Goal: Transaction & Acquisition: Purchase product/service

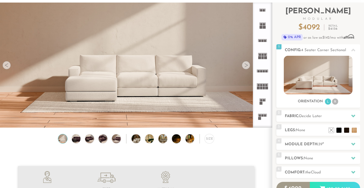
scroll to position [28, 0]
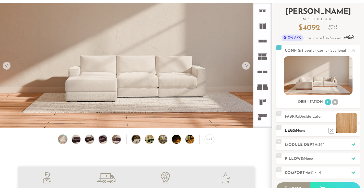
click at [355, 131] on li at bounding box center [346, 123] width 20 height 20
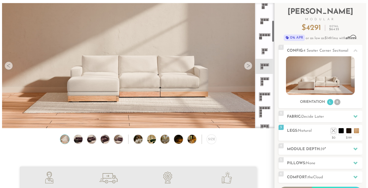
scroll to position [108, 0]
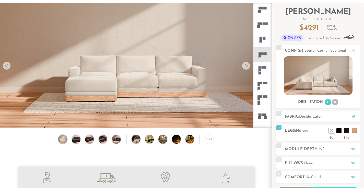
click at [265, 70] on icon at bounding box center [262, 69] width 15 height 15
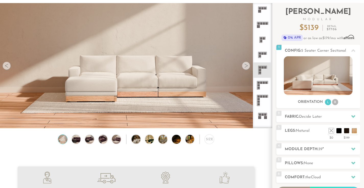
drag, startPoint x: 196, startPoint y: 80, endPoint x: 167, endPoint y: 86, distance: 29.4
click at [167, 86] on video at bounding box center [136, 49] width 272 height 136
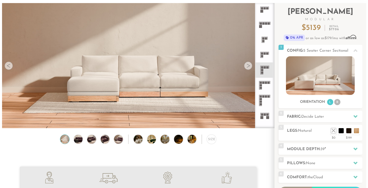
scroll to position [5609, 364]
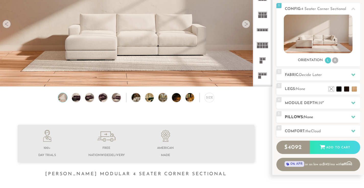
scroll to position [80, 0]
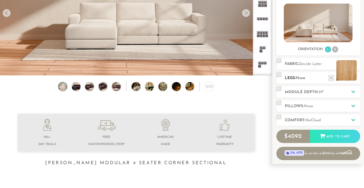
click at [353, 80] on li at bounding box center [346, 70] width 20 height 20
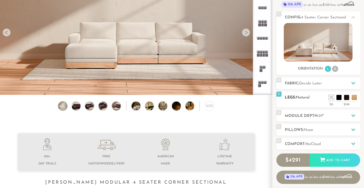
scroll to position [70, 0]
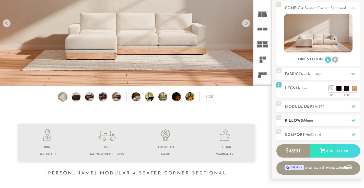
click at [324, 121] on h2 "Pillows: None" at bounding box center [322, 121] width 75 height 6
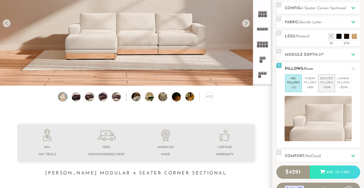
click at [322, 83] on p "Bolster Pillows" at bounding box center [326, 81] width 13 height 8
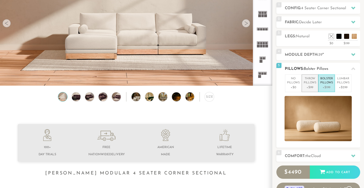
click at [305, 86] on p "+$99" at bounding box center [310, 87] width 13 height 5
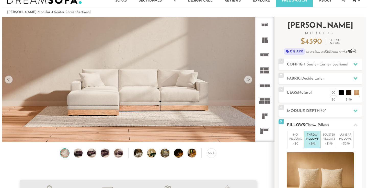
scroll to position [0, 0]
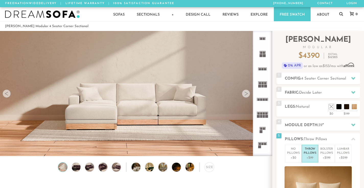
click at [247, 93] on div at bounding box center [246, 93] width 8 height 8
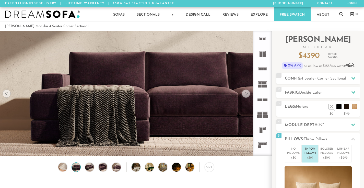
click at [247, 93] on div at bounding box center [246, 93] width 8 height 8
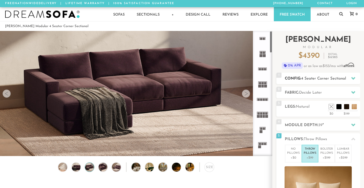
click at [323, 79] on span "4 Seater Corner Sectional" at bounding box center [323, 79] width 45 height 4
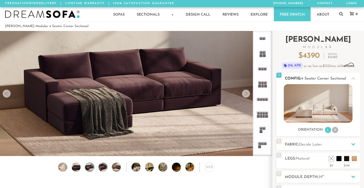
click at [331, 114] on img at bounding box center [318, 103] width 69 height 39
drag, startPoint x: 218, startPoint y: 101, endPoint x: 209, endPoint y: 102, distance: 9.8
click at [209, 102] on video at bounding box center [136, 77] width 272 height 136
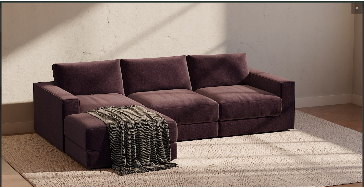
scroll to position [5609, 364]
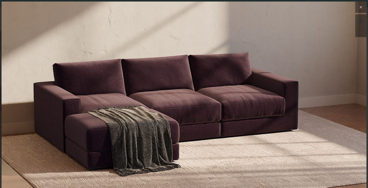
click at [358, 8] on icon at bounding box center [361, 7] width 6 height 6
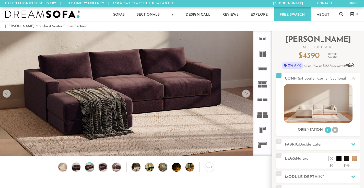
scroll to position [5602, 360]
click at [103, 169] on img at bounding box center [103, 166] width 11 height 9
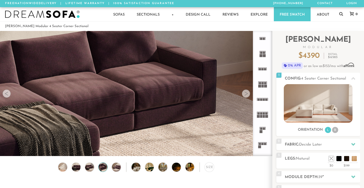
click at [98, 169] on img at bounding box center [103, 166] width 11 height 9
click at [69, 169] on div "Size" at bounding box center [136, 168] width 272 height 12
click at [186, 168] on img at bounding box center [193, 166] width 16 height 9
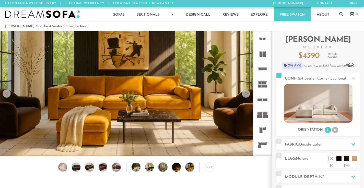
click at [166, 168] on img at bounding box center [166, 166] width 16 height 9
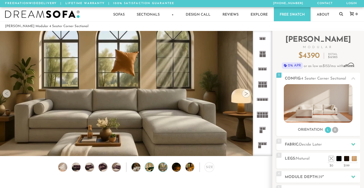
click at [150, 169] on img at bounding box center [153, 166] width 16 height 9
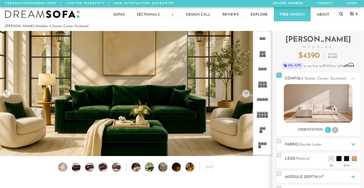
click at [163, 169] on img at bounding box center [166, 166] width 16 height 9
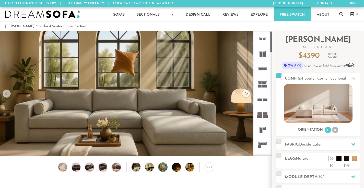
click at [264, 100] on rect at bounding box center [264, 99] width 2 height 2
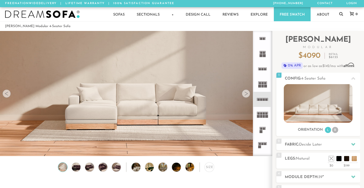
click at [263, 82] on icon at bounding box center [262, 83] width 15 height 15
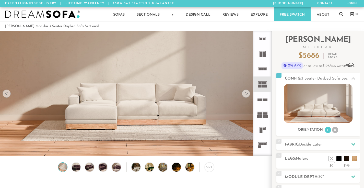
click at [264, 132] on icon at bounding box center [262, 129] width 15 height 15
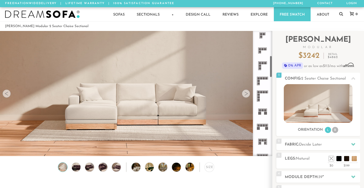
scroll to position [141, 0]
click at [261, 83] on icon at bounding box center [262, 79] width 15 height 15
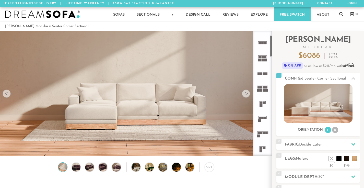
scroll to position [27, 0]
click at [263, 102] on rect at bounding box center [264, 102] width 2 height 2
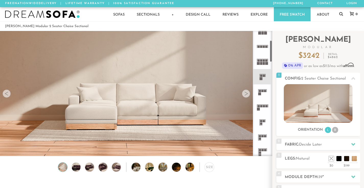
scroll to position [53, 0]
click at [261, 90] on icon at bounding box center [262, 91] width 15 height 15
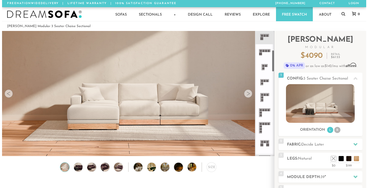
scroll to position [109, 0]
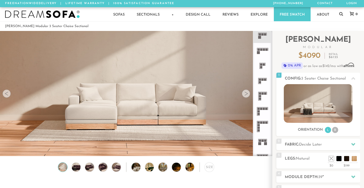
click at [261, 93] on icon at bounding box center [262, 95] width 15 height 15
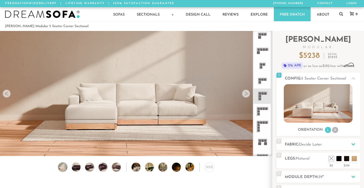
click at [185, 102] on video at bounding box center [136, 77] width 272 height 136
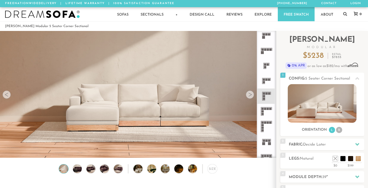
scroll to position [5609, 364]
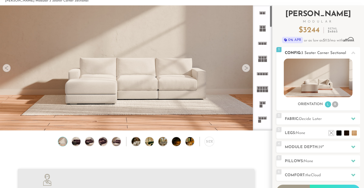
scroll to position [27, 0]
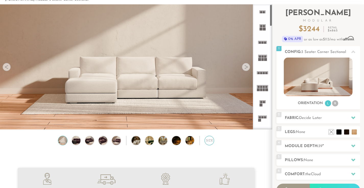
click at [209, 142] on div "Size" at bounding box center [209, 140] width 9 height 9
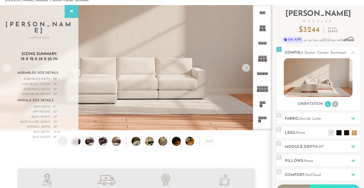
scroll to position [25, 0]
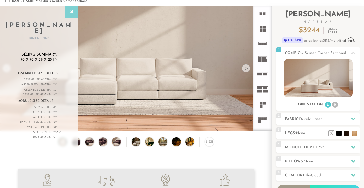
click at [73, 15] on div at bounding box center [72, 12] width 14 height 13
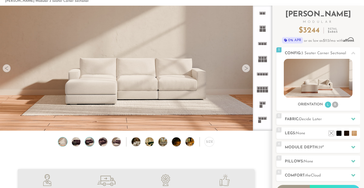
click at [90, 144] on img at bounding box center [89, 141] width 11 height 9
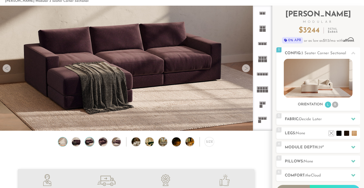
click at [64, 144] on img at bounding box center [62, 141] width 11 height 9
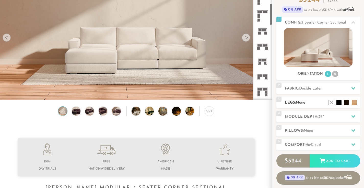
scroll to position [58, 0]
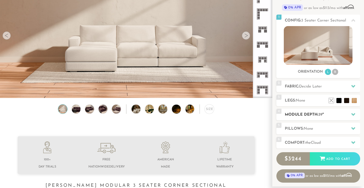
click at [341, 113] on h2 "Module Depth: 39 "" at bounding box center [322, 115] width 75 height 6
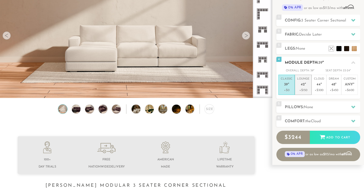
click at [304, 90] on p "+$150" at bounding box center [303, 90] width 12 height 5
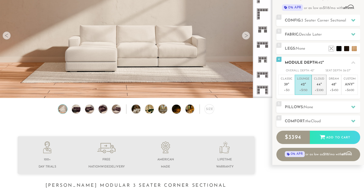
click at [318, 87] on p "Cloud 44 "" at bounding box center [319, 82] width 10 height 11
click at [301, 87] on p "Lounge 42 "" at bounding box center [303, 82] width 12 height 11
click at [294, 87] on li "Classic 39 " +$0" at bounding box center [286, 85] width 16 height 20
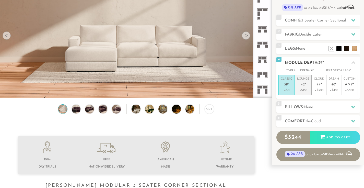
click at [305, 86] on em """ at bounding box center [305, 85] width 1 height 4
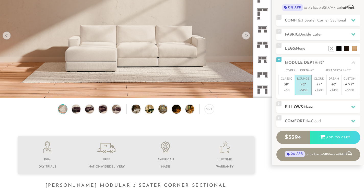
click at [322, 107] on h2 "Pillows: None" at bounding box center [322, 107] width 75 height 6
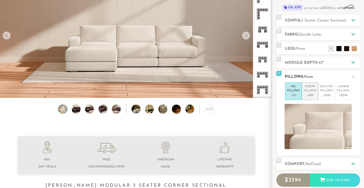
click at [313, 95] on p "+$99" at bounding box center [310, 95] width 13 height 5
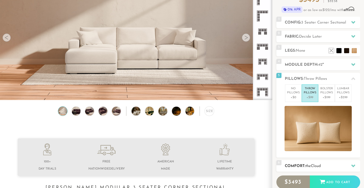
scroll to position [0, 0]
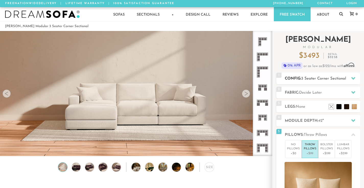
click at [317, 81] on h2 "Config: 3 Seater Corner Sectional" at bounding box center [322, 79] width 75 height 6
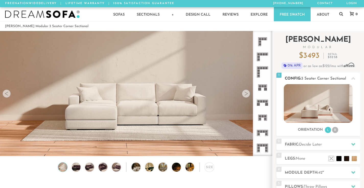
click at [318, 96] on img at bounding box center [318, 103] width 69 height 39
click at [307, 105] on img at bounding box center [318, 103] width 69 height 39
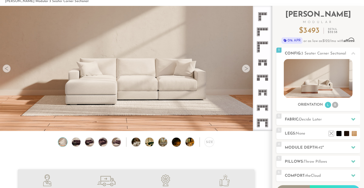
scroll to position [26, 0]
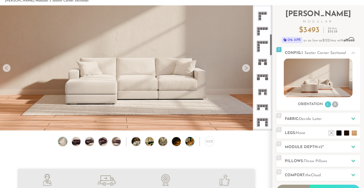
click at [190, 142] on img at bounding box center [193, 141] width 16 height 9
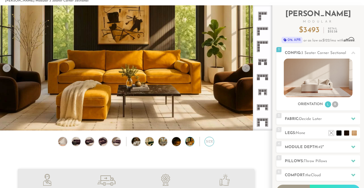
click at [206, 142] on div "Size" at bounding box center [209, 141] width 9 height 9
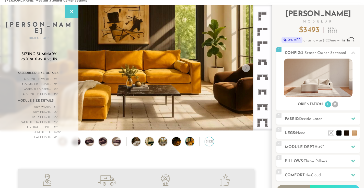
click at [207, 142] on div "Size" at bounding box center [209, 141] width 9 height 9
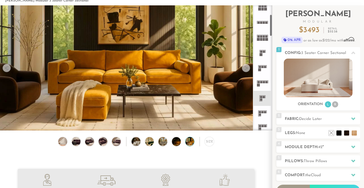
scroll to position [52, 0]
click at [260, 96] on rect at bounding box center [261, 96] width 2 height 2
click at [319, 83] on img at bounding box center [318, 77] width 69 height 39
click at [333, 104] on li "R" at bounding box center [335, 104] width 6 height 6
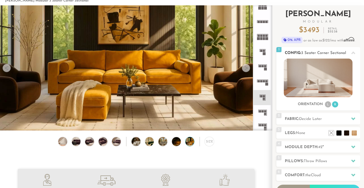
click at [330, 104] on li "L" at bounding box center [328, 104] width 6 height 6
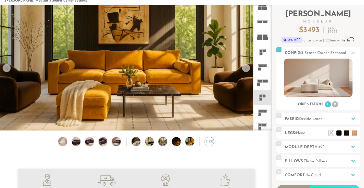
click at [208, 144] on div "Size" at bounding box center [209, 141] width 9 height 9
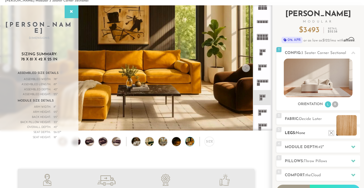
click at [356, 132] on li at bounding box center [346, 125] width 20 height 20
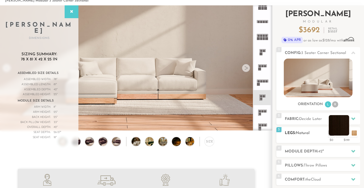
click at [345, 133] on li at bounding box center [339, 125] width 20 height 20
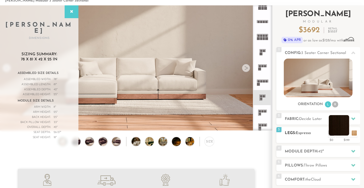
click at [336, 134] on li at bounding box center [339, 125] width 20 height 20
click at [336, 134] on li at bounding box center [331, 125] width 20 height 20
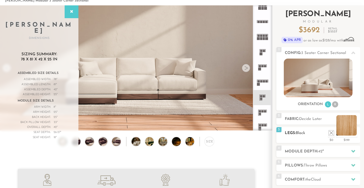
click at [354, 132] on li at bounding box center [346, 125] width 20 height 20
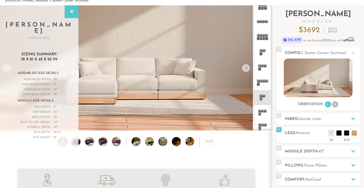
click at [25, 57] on span "78 x 81 x 42 x 25 in" at bounding box center [39, 59] width 37 height 5
click at [33, 57] on span "78 x 81 x 42 x 25 in" at bounding box center [39, 59] width 37 height 5
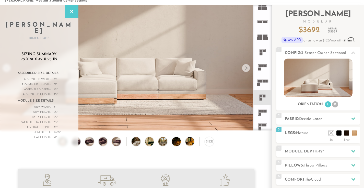
click at [52, 56] on div "Sizing Summary: 78 x 81 x 42 x 25 in Assembled Size Details Assembled Width: 78…" at bounding box center [39, 98] width 58 height 93
click at [329, 79] on img at bounding box center [318, 77] width 69 height 39
click at [326, 86] on img at bounding box center [318, 77] width 69 height 39
click at [246, 68] on div at bounding box center [246, 68] width 8 height 8
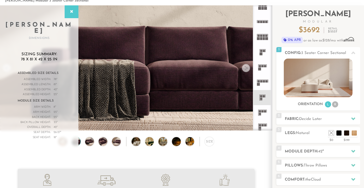
click at [246, 68] on div at bounding box center [246, 68] width 8 height 8
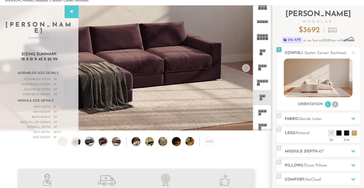
click at [246, 68] on div at bounding box center [246, 68] width 8 height 8
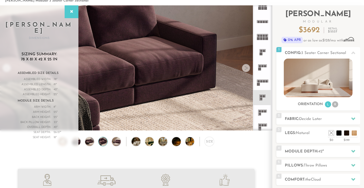
click at [246, 68] on div at bounding box center [246, 68] width 8 height 8
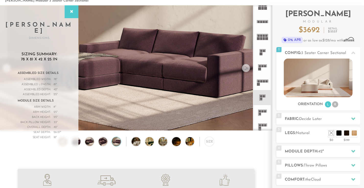
click at [246, 68] on div at bounding box center [246, 68] width 8 height 8
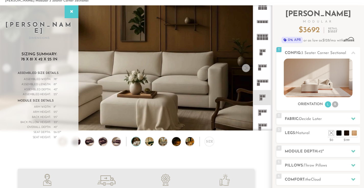
click at [246, 68] on div at bounding box center [246, 68] width 8 height 8
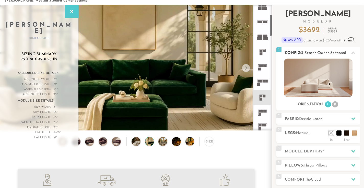
click at [314, 81] on img at bounding box center [318, 77] width 69 height 39
click at [317, 79] on img at bounding box center [318, 77] width 69 height 39
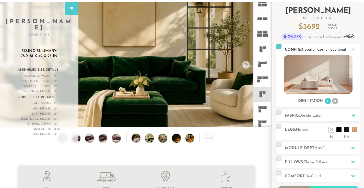
scroll to position [27, 0]
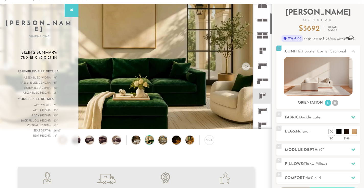
click at [45, 68] on div "Assembled Size Details" at bounding box center [39, 71] width 43 height 7
click at [46, 55] on span "78 x 81 x 42 x 25 in" at bounding box center [39, 57] width 37 height 5
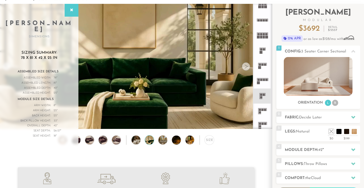
click at [40, 55] on span "78 x 81 x 42 x 25 in" at bounding box center [39, 57] width 37 height 5
drag, startPoint x: 22, startPoint y: 51, endPoint x: 57, endPoint y: 52, distance: 35.3
click at [57, 52] on h3 "Sizing Summary: 78 x 81 x 42 x 25 in" at bounding box center [39, 55] width 58 height 10
click at [57, 55] on span "78 x 81 x 42 x 25 in" at bounding box center [39, 57] width 37 height 5
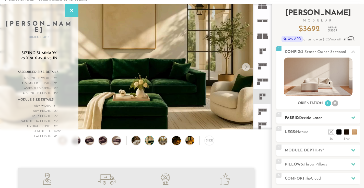
scroll to position [0, 0]
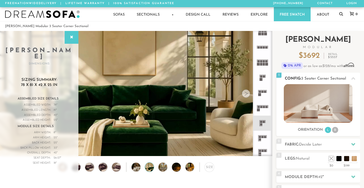
click at [336, 131] on li "R" at bounding box center [335, 130] width 6 height 6
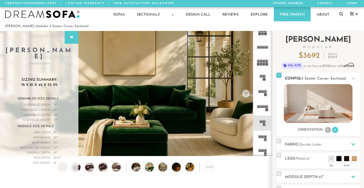
click at [329, 132] on li "L" at bounding box center [328, 130] width 6 height 6
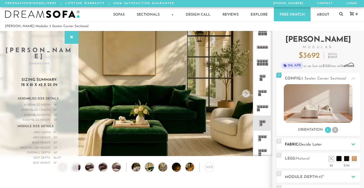
click at [323, 144] on h2 "Fabric: Decide Later" at bounding box center [322, 145] width 75 height 6
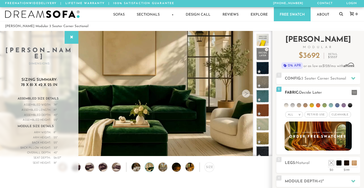
click at [287, 105] on li at bounding box center [286, 105] width 4 height 4
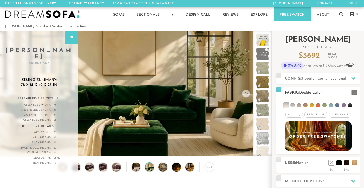
click at [290, 105] on ul at bounding box center [318, 103] width 73 height 9
click at [288, 106] on li at bounding box center [286, 104] width 5 height 5
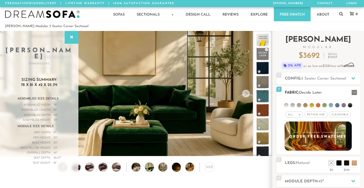
click at [331, 113] on span "Cleanable x" at bounding box center [340, 114] width 22 height 6
click at [317, 115] on span "Pet/Kid Use x" at bounding box center [313, 114] width 23 height 6
click at [287, 105] on li at bounding box center [286, 105] width 4 height 4
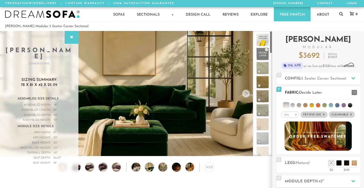
click at [293, 104] on li at bounding box center [292, 105] width 4 height 4
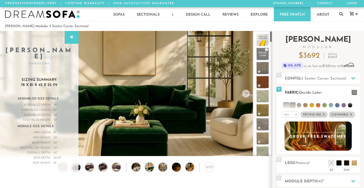
click at [300, 105] on li at bounding box center [299, 105] width 4 height 4
click at [293, 105] on li at bounding box center [292, 104] width 5 height 5
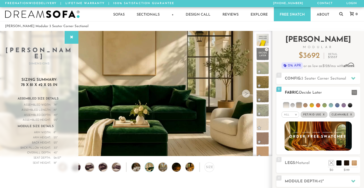
click at [298, 105] on li at bounding box center [298, 104] width 5 height 5
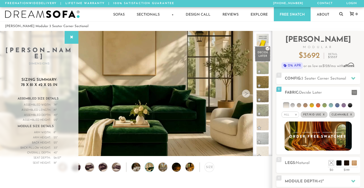
click at [260, 54] on span at bounding box center [263, 54] width 16 height 16
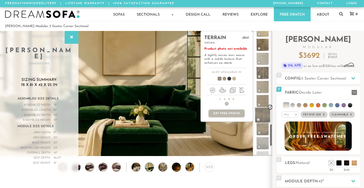
scroll to position [514, 0]
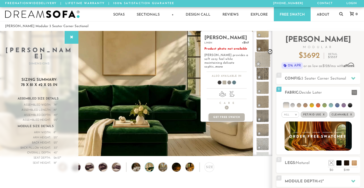
click at [264, 60] on span at bounding box center [263, 60] width 16 height 16
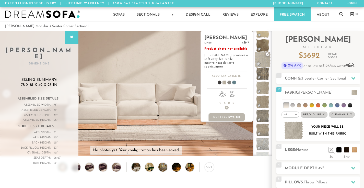
click at [264, 61] on span at bounding box center [263, 60] width 16 height 16
click at [223, 65] on link "more" at bounding box center [218, 66] width 7 height 3
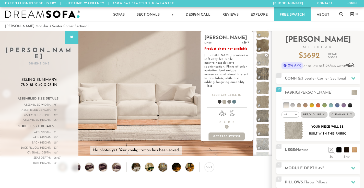
click at [232, 70] on span "tication. Flints of color variation lend unique movement and visual interest to…" at bounding box center [225, 74] width 43 height 18
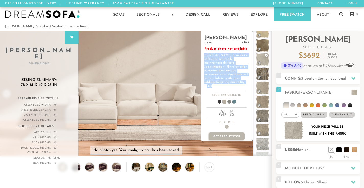
click at [232, 70] on span "tication. Flints of color variation lend unique movement and visual interest to…" at bounding box center [225, 74] width 43 height 18
click at [231, 70] on span "tication. Flints of color variation lend unique movement and visual interest to…" at bounding box center [225, 74] width 43 height 18
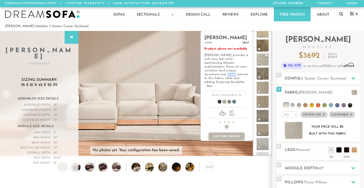
click at [231, 70] on span "tication. Flints of color variation lend unique movement and visual interest to…" at bounding box center [225, 74] width 43 height 18
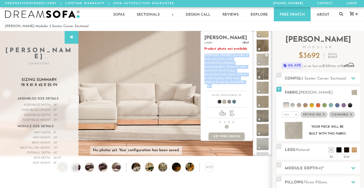
click at [231, 70] on span "tication. Flints of color variation lend unique movement and visual interest to…" at bounding box center [225, 74] width 43 height 18
click at [229, 71] on span "tication. Flints of color variation lend unique movement and visual interest to…" at bounding box center [225, 74] width 43 height 18
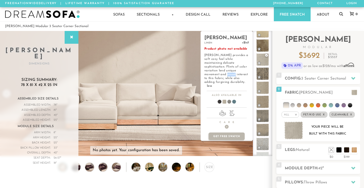
click at [229, 71] on span "tication. Flints of color variation lend unique movement and visual interest to…" at bounding box center [225, 74] width 43 height 18
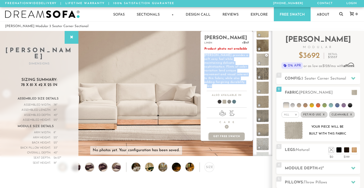
click at [229, 71] on span "tication. Flints of color variation lend unique movement and visual interest to…" at bounding box center [225, 74] width 43 height 18
click at [232, 67] on span "tication. Flints of color variation lend unique movement and visual interest to…" at bounding box center [225, 74] width 43 height 18
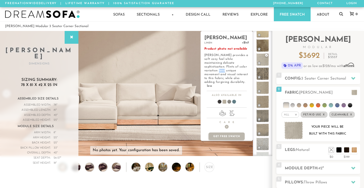
click at [232, 67] on span "tication. Flints of color variation lend unique movement and visual interest to…" at bounding box center [225, 74] width 43 height 18
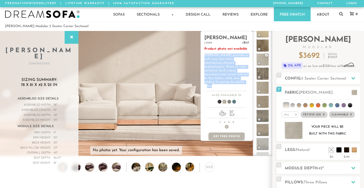
click at [232, 67] on span "tication. Flints of color variation lend unique movement and visual interest to…" at bounding box center [225, 74] width 43 height 18
click at [231, 68] on span "tication. Flints of color variation lend unique movement and visual interest to…" at bounding box center [225, 74] width 43 height 18
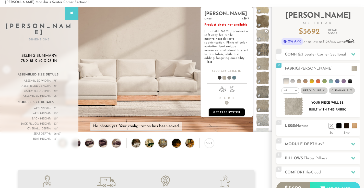
scroll to position [27, 0]
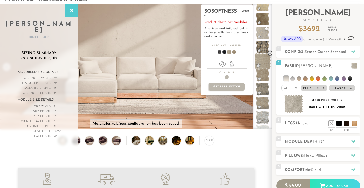
click at [261, 63] on span at bounding box center [263, 61] width 16 height 16
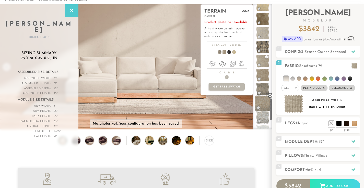
scroll to position [580, 0]
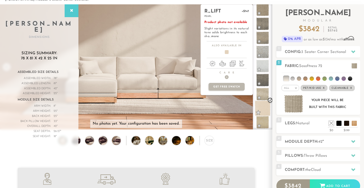
click at [262, 105] on span at bounding box center [263, 108] width 16 height 16
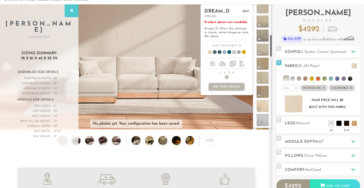
scroll to position [0, 0]
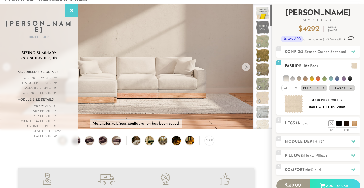
click at [290, 86] on div "All >" at bounding box center [290, 88] width 18 height 6
click at [292, 97] on li "All" at bounding box center [290, 94] width 18 height 7
click at [292, 86] on div "All >" at bounding box center [290, 88] width 18 height 6
click at [292, 102] on li "Tier" at bounding box center [290, 101] width 18 height 7
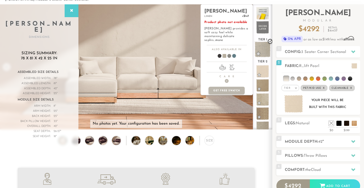
click at [263, 50] on span at bounding box center [263, 49] width 16 height 16
click at [267, 52] on span at bounding box center [263, 49] width 16 height 16
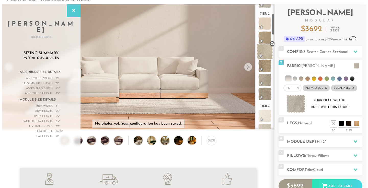
scroll to position [58, 0]
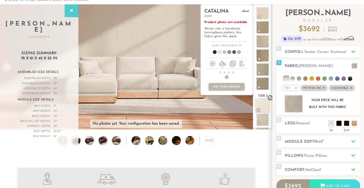
click at [265, 106] on span at bounding box center [263, 106] width 16 height 16
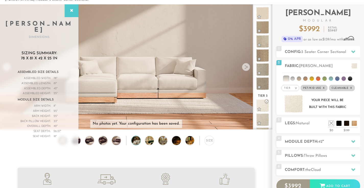
click at [136, 143] on img at bounding box center [140, 140] width 16 height 9
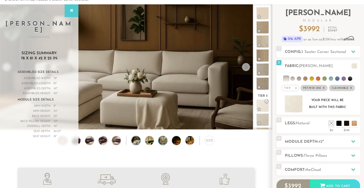
click at [161, 142] on img at bounding box center [166, 140] width 16 height 9
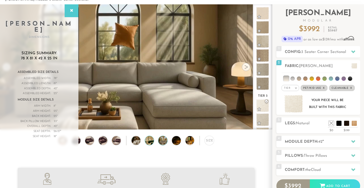
click at [154, 143] on img at bounding box center [153, 140] width 16 height 9
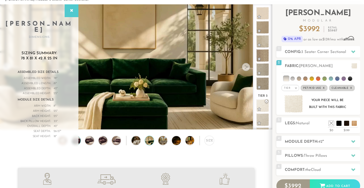
click at [79, 143] on img at bounding box center [76, 140] width 11 height 9
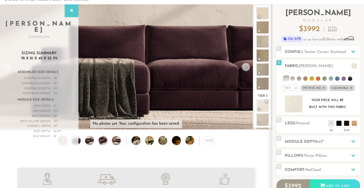
click at [63, 144] on img at bounding box center [62, 140] width 11 height 9
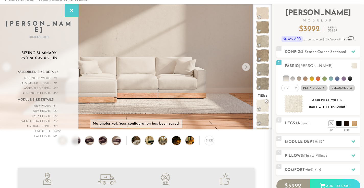
click at [113, 99] on video at bounding box center [136, 51] width 272 height 136
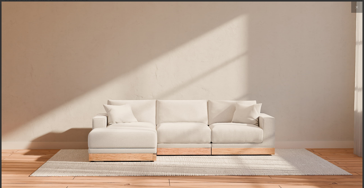
scroll to position [5609, 364]
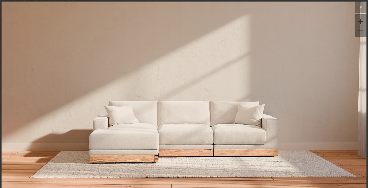
click at [148, 155] on img at bounding box center [184, 104] width 365 height 205
click at [215, 137] on img at bounding box center [184, 104] width 365 height 205
click at [361, 4] on button at bounding box center [360, 7] width 11 height 11
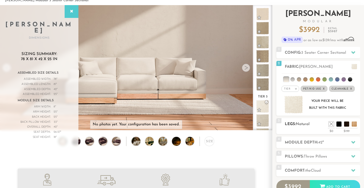
scroll to position [27, 0]
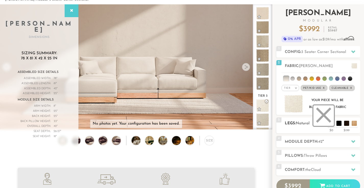
click at [331, 125] on li at bounding box center [323, 115] width 20 height 20
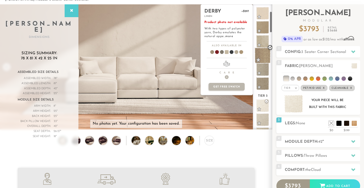
scroll to position [0, 0]
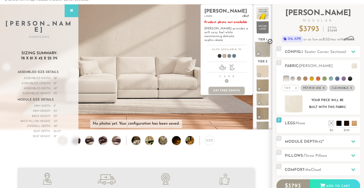
click at [264, 47] on span at bounding box center [263, 49] width 16 height 16
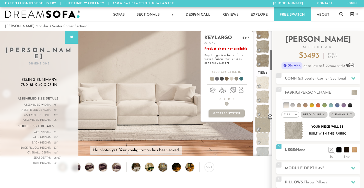
scroll to position [109, 0]
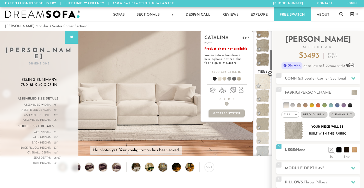
click at [261, 80] on span at bounding box center [263, 82] width 16 height 16
click at [234, 63] on link "more" at bounding box center [232, 62] width 7 height 3
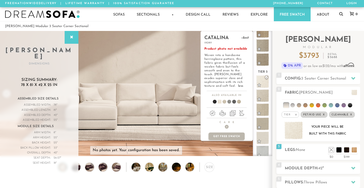
click at [230, 67] on span "illusion of a woolen fabric but feels smooth and even to the touch. Catalina ex…" at bounding box center [224, 74] width 41 height 26
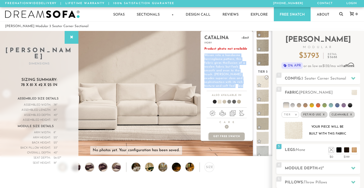
click at [230, 67] on span "illusion of a woolen fabric but feels smooth and even to the touch. Catalina ex…" at bounding box center [224, 74] width 41 height 26
click at [234, 65] on span "illusion of a woolen fabric but feels smooth and even to the touch. Catalina ex…" at bounding box center [224, 74] width 41 height 26
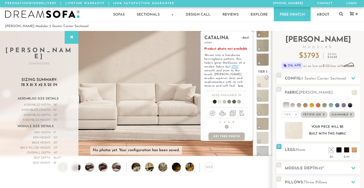
click at [234, 65] on span "illusion of a woolen fabric but feels smooth and even to the touch. Catalina ex…" at bounding box center [224, 74] width 41 height 26
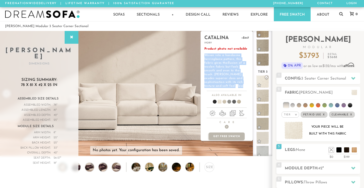
click at [234, 65] on span "illusion of a woolen fabric but feels smooth and even to the touch. Catalina ex…" at bounding box center [224, 74] width 41 height 26
click at [232, 64] on span "illusion of a woolen fabric but feels smooth and even to the touch. Catalina ex…" at bounding box center [224, 74] width 41 height 26
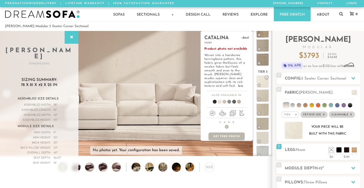
click at [232, 64] on span "illusion of a woolen fabric but feels smooth and even to the touch. Catalina ex…" at bounding box center [224, 74] width 41 height 26
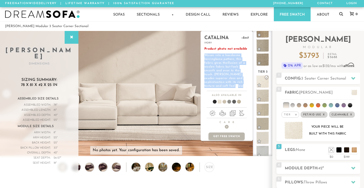
click at [232, 64] on span "illusion of a woolen fabric but feels smooth and even to the touch. Catalina ex…" at bounding box center [224, 74] width 41 height 26
click at [229, 64] on span "illusion of a woolen fabric but feels smooth and even to the touch. Catalina ex…" at bounding box center [224, 74] width 41 height 26
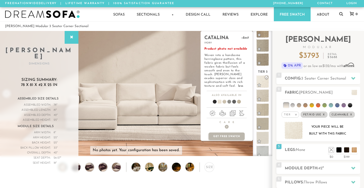
click at [229, 64] on span "illusion of a woolen fabric but feels smooth and even to the touch. Catalina ex…" at bounding box center [224, 74] width 41 height 26
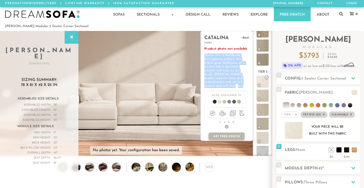
click at [229, 64] on span "illusion of a woolen fabric but feels smooth and even to the touch. Catalina ex…" at bounding box center [224, 74] width 41 height 26
click at [228, 65] on p "Product photo not available Woven into a handsome herringbone pattern, this fab…" at bounding box center [226, 67] width 45 height 41
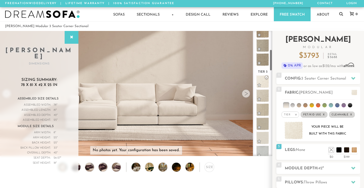
click at [283, 42] on h2 "Landon Modular" at bounding box center [318, 42] width 84 height 13
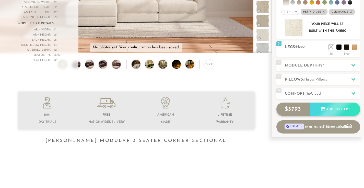
scroll to position [103, 0]
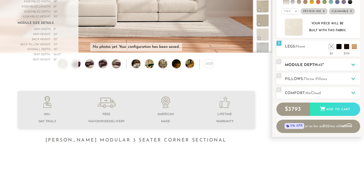
click at [331, 64] on h2 "Module Depth: 42 "" at bounding box center [322, 65] width 75 height 6
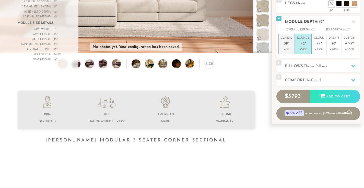
click at [289, 48] on p "+$0" at bounding box center [287, 49] width 12 height 5
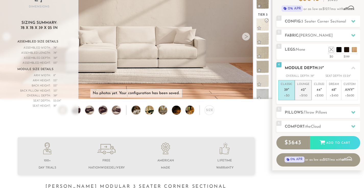
scroll to position [58, 0]
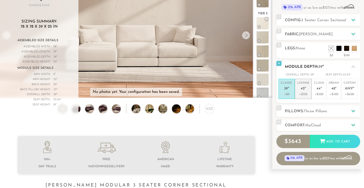
click at [303, 94] on p "+$150" at bounding box center [303, 94] width 12 height 5
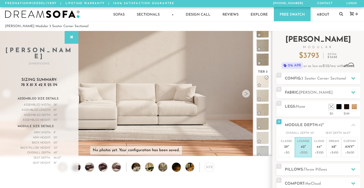
click at [340, 47] on span "Modular" at bounding box center [318, 47] width 84 height 3
click at [332, 66] on p "0% APR or as low as $132 /mo with Affirm . See if you qualify" at bounding box center [318, 65] width 84 height 6
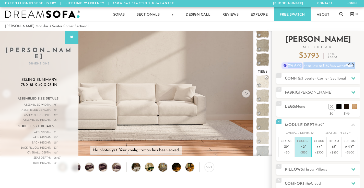
click at [332, 66] on p "0% APR or as low as $132 /mo with Affirm . See if you qualify" at bounding box center [318, 65] width 84 height 6
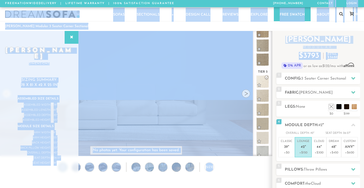
drag, startPoint x: 327, startPoint y: 6, endPoint x: 313, endPoint y: -54, distance: 60.9
click at [313, 0] on html "Summer Sale - 15% Off All Custom Orders 855-373-9455 Free Nationwide Delivery L…" at bounding box center [182, 94] width 364 height 188
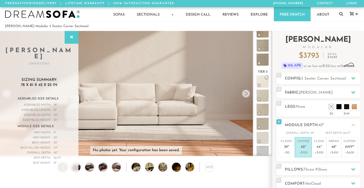
click at [346, 32] on div "Introducing Landon Modular $ 3793 Retail $ 5688 $ 3793 Retail $ 5688 0% APR or …" at bounding box center [318, 52] width 84 height 42
click at [136, 170] on img at bounding box center [140, 166] width 16 height 9
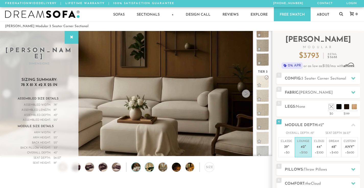
click at [153, 169] on img at bounding box center [153, 166] width 16 height 9
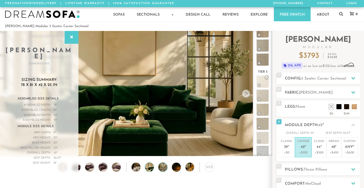
click at [166, 169] on img at bounding box center [166, 166] width 16 height 9
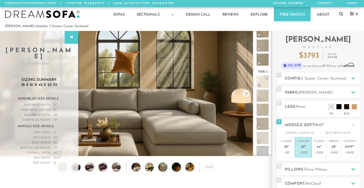
click at [176, 168] on img at bounding box center [180, 166] width 16 height 9
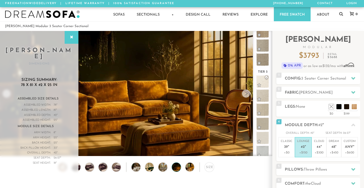
click at [181, 167] on div "Size" at bounding box center [136, 168] width 272 height 12
click at [188, 167] on img at bounding box center [193, 166] width 16 height 9
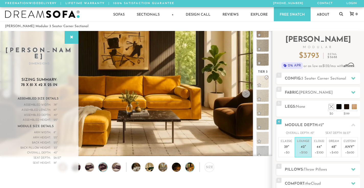
click at [104, 170] on img at bounding box center [103, 166] width 11 height 9
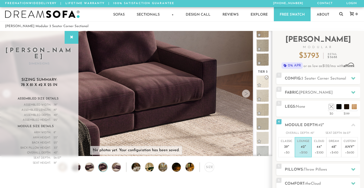
click at [85, 173] on div "Size" at bounding box center [136, 168] width 272 height 12
click at [90, 169] on img at bounding box center [89, 166] width 11 height 9
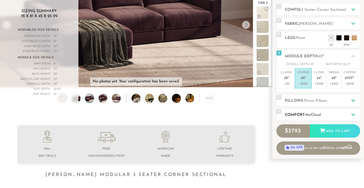
scroll to position [70, 0]
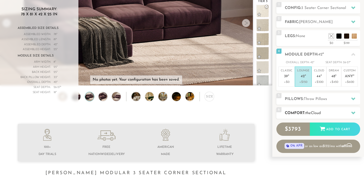
click at [318, 113] on span "Cloud" at bounding box center [316, 113] width 10 height 4
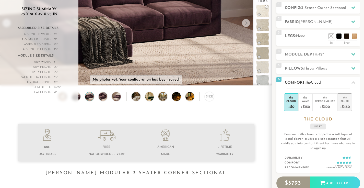
click at [340, 105] on div "+$450" at bounding box center [345, 106] width 10 height 7
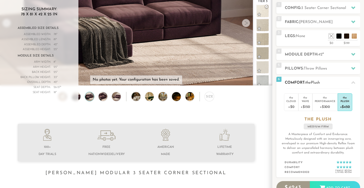
click at [316, 138] on p "A Masterpiece of Comfort and Endurance. Meticulously designed with an innerspri…" at bounding box center [317, 143] width 75 height 23
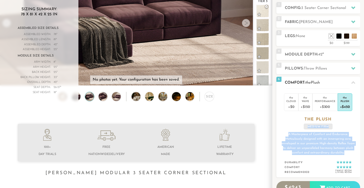
click at [316, 138] on p "A Masterpiece of Comfort and Endurance. Meticulously designed with an innerspri…" at bounding box center [317, 143] width 75 height 23
click at [324, 138] on p "A Masterpiece of Comfort and Endurance. Meticulously designed with an innerspri…" at bounding box center [317, 143] width 75 height 23
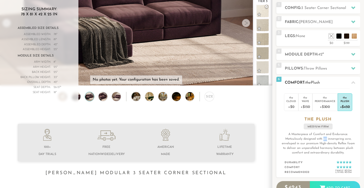
click at [324, 138] on p "A Masterpiece of Comfort and Endurance. Meticulously designed with an innerspri…" at bounding box center [317, 143] width 75 height 23
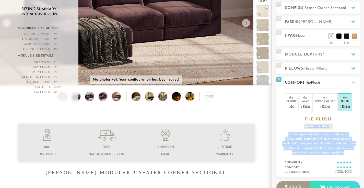
click at [324, 138] on p "A Masterpiece of Comfort and Endurance. Meticulously designed with an innerspri…" at bounding box center [317, 143] width 75 height 23
click at [318, 138] on p "A Masterpiece of Comfort and Endurance. Meticulously designed with an innerspri…" at bounding box center [317, 143] width 75 height 23
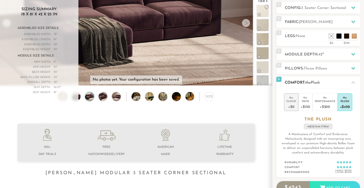
click at [291, 101] on div "Cloud" at bounding box center [291, 101] width 10 height 4
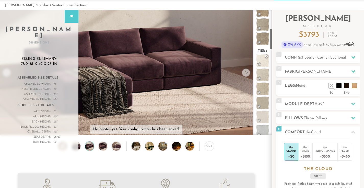
scroll to position [0, 0]
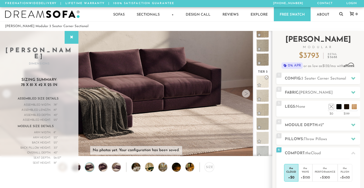
click at [309, 56] on span "3793" at bounding box center [311, 56] width 16 height 8
click at [313, 56] on span "3793" at bounding box center [311, 56] width 16 height 8
click at [210, 169] on div "Size" at bounding box center [209, 166] width 9 height 9
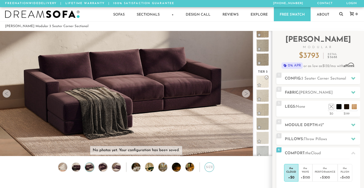
click at [210, 169] on div "Size" at bounding box center [209, 166] width 9 height 9
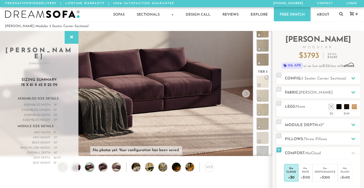
click at [64, 171] on img at bounding box center [62, 166] width 11 height 9
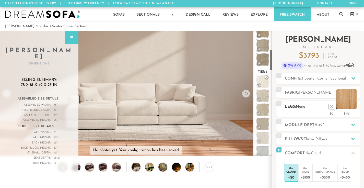
click at [355, 107] on li at bounding box center [346, 99] width 20 height 20
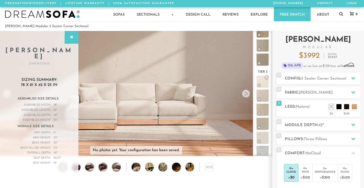
click at [309, 57] on span "3992" at bounding box center [311, 56] width 17 height 8
click at [316, 56] on span "3992" at bounding box center [311, 56] width 17 height 8
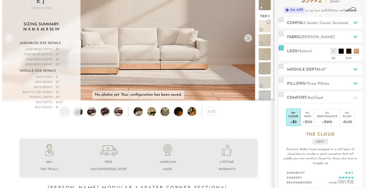
scroll to position [53, 0]
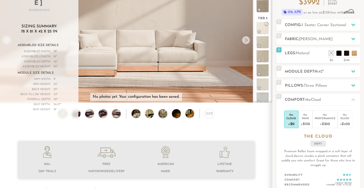
click at [43, 59] on div "Assembled Depth:" at bounding box center [34, 61] width 33 height 5
click at [45, 59] on div "Assembled Depth:" at bounding box center [34, 61] width 33 height 5
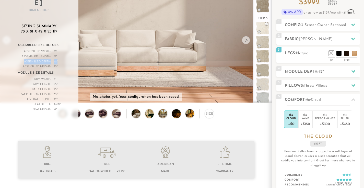
click at [45, 59] on div "Assembled Depth:" at bounding box center [34, 61] width 33 height 5
click at [47, 64] on div "Assembled Height:" at bounding box center [34, 66] width 33 height 5
click at [46, 64] on div "Assembled Height:" at bounding box center [34, 66] width 33 height 5
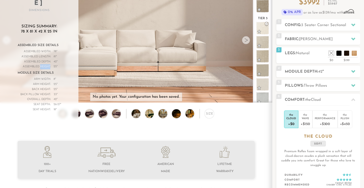
click at [46, 64] on div "Assembled Height:" at bounding box center [34, 66] width 33 height 5
click at [47, 64] on div "Assembled Height:" at bounding box center [34, 66] width 33 height 5
drag, startPoint x: 112, startPoint y: 61, endPoint x: 133, endPoint y: 64, distance: 21.4
click at [133, 64] on video at bounding box center [136, 24] width 272 height 136
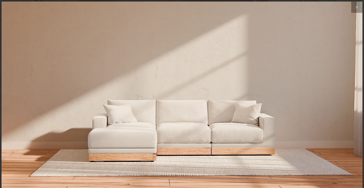
scroll to position [5609, 364]
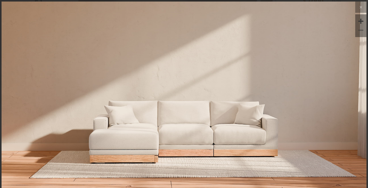
click at [157, 125] on video at bounding box center [183, 65] width 253 height 127
click at [358, 8] on icon at bounding box center [361, 7] width 6 height 6
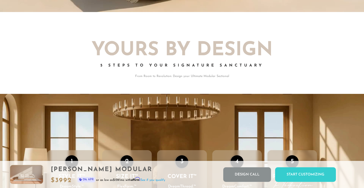
scroll to position [606, 0]
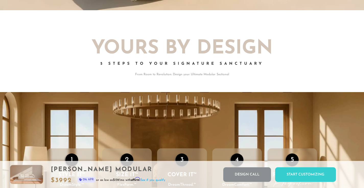
click at [187, 51] on h2 "Yours By Design" at bounding box center [182, 48] width 281 height 19
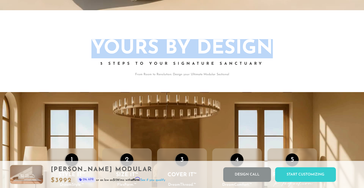
click at [187, 51] on h2 "Yours By Design" at bounding box center [182, 48] width 281 height 19
click at [184, 62] on div "Yours By Design 5 Steps to Your Signature Sanctuary From Room to Revolution: De…" at bounding box center [182, 51] width 281 height 50
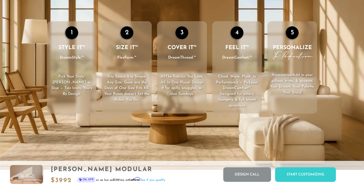
scroll to position [735, 0]
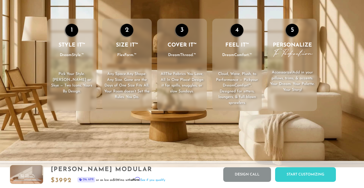
click at [123, 86] on span ". Any Size. Gone are the Days of One Size Fits All. Your Room doesn’t Set the R…" at bounding box center [126, 85] width 45 height 27
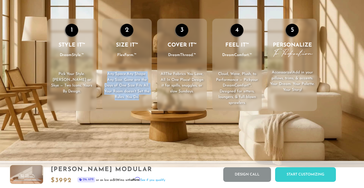
click at [123, 86] on span ". Any Size. Gone are the Days of One Size Fits All. Your Room doesn’t Set the R…" at bounding box center [126, 85] width 45 height 27
click at [131, 87] on span ". Any Size. Gone are the Days of One Size Fits All. Your Room doesn’t Set the R…" at bounding box center [126, 85] width 45 height 27
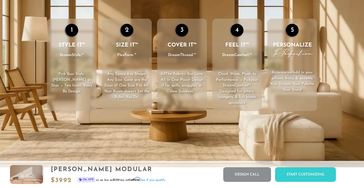
click at [131, 87] on span ". Any Size. Gone are the Days of One Size Fits All. Your Room doesn’t Set the R…" at bounding box center [126, 85] width 45 height 27
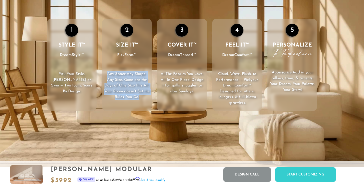
click at [131, 87] on span ". Any Size. Gone are the Days of One Size Fits All. Your Room doesn’t Set the R…" at bounding box center [126, 85] width 45 height 27
click at [134, 86] on span ". Any Size. Gone are the Days of One Size Fits All. Your Room doesn’t Set the R…" at bounding box center [126, 85] width 45 height 27
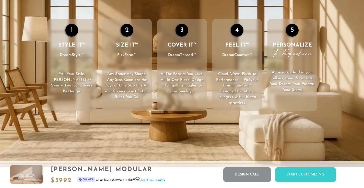
click at [134, 86] on span ". Any Size. Gone are the Days of One Size Fits All. Your Room doesn’t Set the R…" at bounding box center [126, 85] width 45 height 27
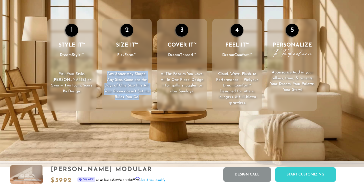
click at [134, 86] on span ". Any Size. Gone are the Days of One Size Fits All. Your Room doesn’t Set the R…" at bounding box center [126, 85] width 45 height 27
click at [139, 83] on span ". Any Size. Gone are the Days of One Size Fits All. Your Room doesn’t Set the R…" at bounding box center [126, 85] width 45 height 27
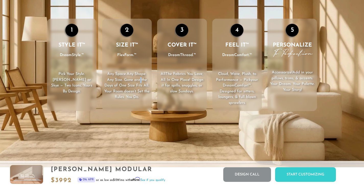
click at [139, 83] on span ". Any Size. Gone are the Days of One Size Fits All. Your Room doesn’t Set the R…" at bounding box center [126, 85] width 45 height 27
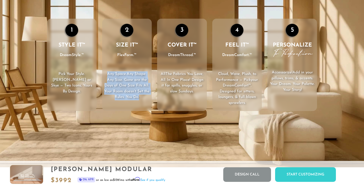
click at [139, 83] on span ". Any Size. Gone are the Days of One Size Fits All. Your Room doesn’t Set the R…" at bounding box center [126, 85] width 45 height 27
click at [131, 84] on p "Any Space. Any Shape . Any Size. Gone are the Days of One Size Fits All. Your R…" at bounding box center [127, 85] width 50 height 29
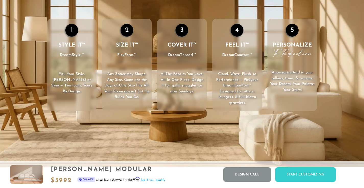
click at [90, 80] on span ". [PERSON_NAME] or Skye — Two Icons, Yours By Design." at bounding box center [71, 82] width 41 height 21
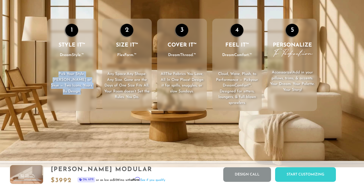
click at [90, 80] on span ". [PERSON_NAME] or Skye — Two Icons, Yours By Design." at bounding box center [71, 82] width 41 height 21
click at [91, 80] on span ". [PERSON_NAME] or Skye — Two Icons, Yours By Design." at bounding box center [71, 82] width 41 height 21
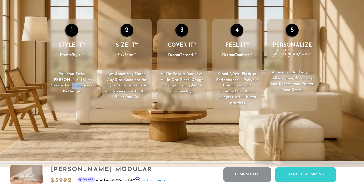
click at [91, 80] on span ". [PERSON_NAME] or Skye — Two Icons, Yours By Design." at bounding box center [71, 82] width 41 height 21
click at [103, 80] on p "Any Space. Any Shape . Any Size. Gone are the Days of One Size Fits All. Your R…" at bounding box center [127, 85] width 50 height 29
click at [240, 85] on p "Cloud, Wave, Plush, to Performance — Pick your DreamComfort™ . Designed for sit…" at bounding box center [237, 88] width 50 height 34
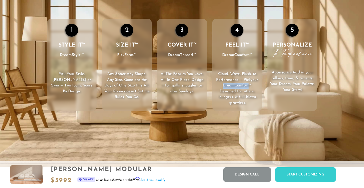
click at [240, 85] on p "Cloud, Wave, Plush, to Performance — Pick your DreamComfort™ . Designed for sit…" at bounding box center [237, 88] width 50 height 34
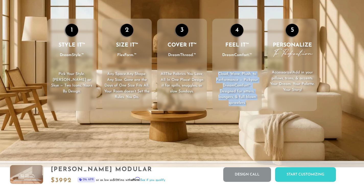
click at [240, 85] on p "Cloud, Wave, Plush, to Performance — Pick your DreamComfort™ . Designed for sit…" at bounding box center [237, 88] width 50 height 34
click at [237, 88] on p "Cloud, Wave, Plush, to Performance — Pick your DreamComfort™ . Designed for sit…" at bounding box center [237, 88] width 50 height 34
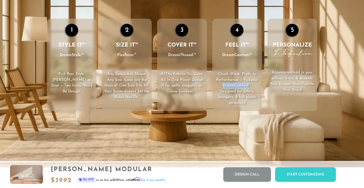
click at [237, 88] on p "Cloud, Wave, Plush, to Performance — Pick your DreamComfort™ . Designed for sit…" at bounding box center [237, 88] width 50 height 34
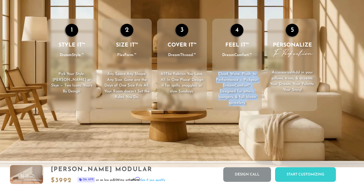
click at [237, 88] on p "Cloud, Wave, Plush, to Performance — Pick your DreamComfort™ . Designed for sit…" at bounding box center [237, 88] width 50 height 34
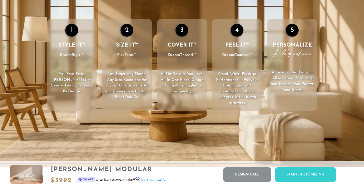
click at [230, 90] on p "Cloud, Wave, Plush, to Performance — Pick your DreamComfort™ . Designed for sit…" at bounding box center [237, 88] width 50 height 34
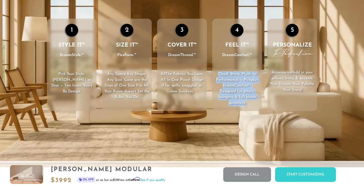
click at [230, 90] on p "Cloud, Wave, Plush, to Performance — Pick your DreamComfort™ . Designed for sit…" at bounding box center [237, 88] width 50 height 34
click at [225, 92] on span ". Designed for sitters, loungers, & full-blown sprawlers." at bounding box center [237, 94] width 38 height 21
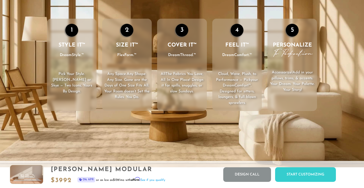
click at [184, 90] on p "All The Fabrics You Love , All In One Place! Design it for spills, snuggles, or…" at bounding box center [182, 82] width 50 height 23
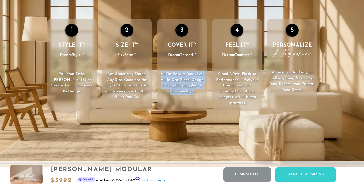
click at [184, 90] on p "All The Fabrics You Love , All In One Place! Design it for spills, snuggles, or…" at bounding box center [182, 82] width 50 height 23
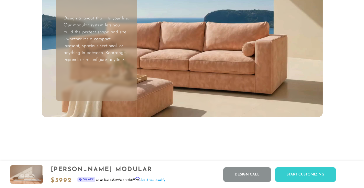
scroll to position [1484, 0]
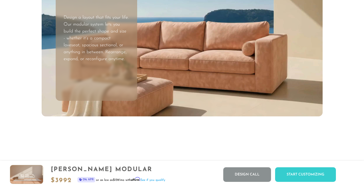
click at [106, 46] on p "Design a layout that fits your life. Our modular system lets you build the perf…" at bounding box center [96, 38] width 65 height 48
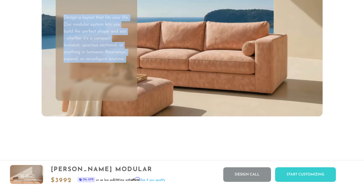
click at [106, 46] on p "Design a layout that fits your life. Our modular system lets you build the perf…" at bounding box center [96, 38] width 65 height 48
click at [110, 44] on p "Design a layout that fits your life. Our modular system lets you build the perf…" at bounding box center [96, 38] width 65 height 48
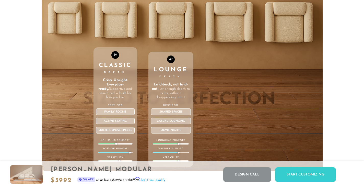
click at [170, 94] on p "Laid-back, not laid-out. Just enough depth to relax, without disappearing into …" at bounding box center [171, 91] width 40 height 17
click at [176, 94] on p "Laid-back, not laid-out. Just enough depth to relax, without disappearing into …" at bounding box center [171, 91] width 40 height 17
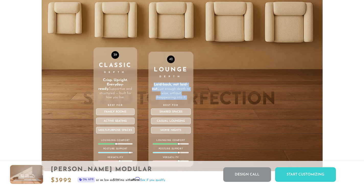
click at [176, 94] on p "Laid-back, not laid-out. Just enough depth to relax, without disappearing into …" at bounding box center [171, 91] width 40 height 17
click at [178, 93] on p "Laid-back, not laid-out. Just enough depth to relax, without disappearing into …" at bounding box center [171, 91] width 40 height 17
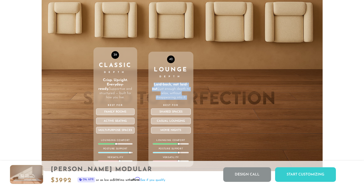
click at [174, 93] on p "Laid-back, not laid-out. Just enough depth to relax, without disappearing into …" at bounding box center [171, 91] width 40 height 17
click at [177, 91] on p "Laid-back, not laid-out. Just enough depth to relax, without disappearing into …" at bounding box center [171, 91] width 40 height 17
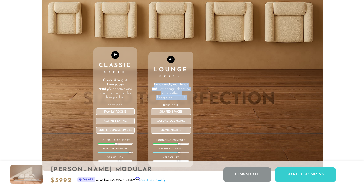
click at [177, 91] on p "Laid-back, not laid-out. Just enough depth to relax, without disappearing into …" at bounding box center [171, 91] width 40 height 17
click at [175, 91] on p "Laid-back, not laid-out. Just enough depth to relax, without disappearing into …" at bounding box center [171, 91] width 40 height 17
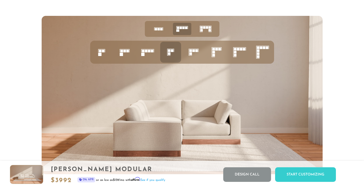
click at [128, 56] on icon at bounding box center [124, 51] width 17 height 17
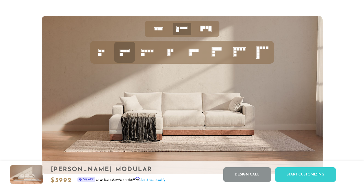
click at [172, 56] on icon at bounding box center [170, 51] width 17 height 17
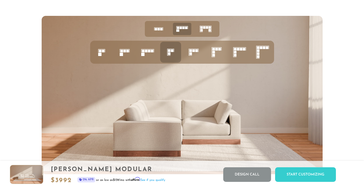
click at [192, 57] on icon at bounding box center [193, 51] width 17 height 17
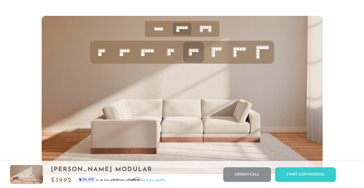
click at [219, 53] on icon at bounding box center [216, 51] width 17 height 17
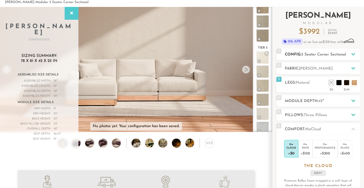
click at [311, 57] on h2 "Config: 3 Seater Corner Sectional" at bounding box center [322, 55] width 75 height 6
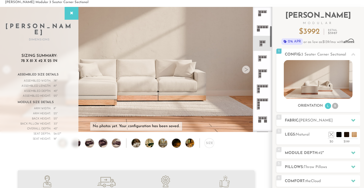
scroll to position [108, 0]
click at [261, 75] on icon at bounding box center [262, 73] width 15 height 15
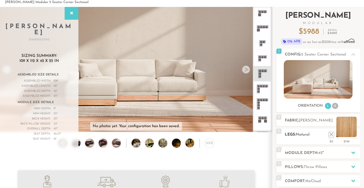
click at [355, 135] on li at bounding box center [346, 126] width 20 height 20
click at [345, 135] on li at bounding box center [339, 126] width 20 height 20
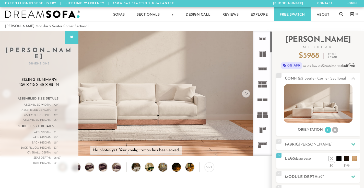
click at [263, 129] on rect at bounding box center [264, 128] width 2 height 2
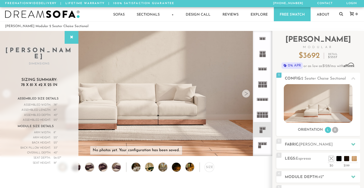
click at [262, 99] on rect at bounding box center [261, 99] width 2 height 2
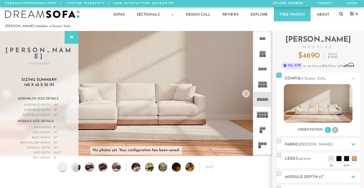
click at [265, 67] on icon at bounding box center [262, 68] width 15 height 15
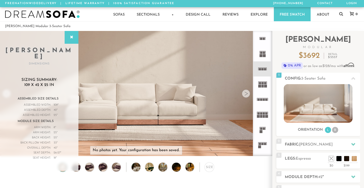
click at [262, 57] on icon at bounding box center [262, 53] width 15 height 15
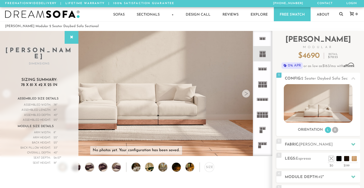
click at [264, 41] on icon at bounding box center [262, 38] width 15 height 15
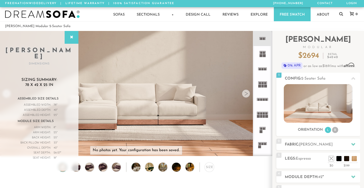
click at [263, 127] on rect at bounding box center [264, 128] width 2 height 2
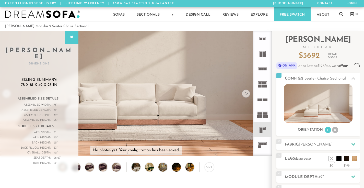
click at [260, 145] on rect at bounding box center [260, 144] width 2 height 2
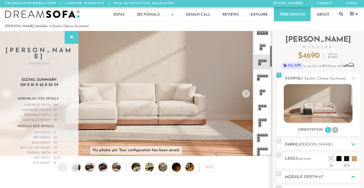
scroll to position [89, 0]
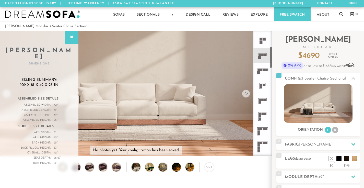
click at [260, 81] on icon at bounding box center [262, 85] width 15 height 15
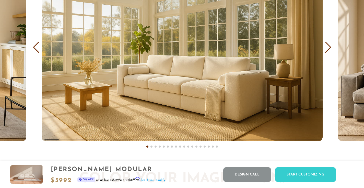
scroll to position [3047, 0]
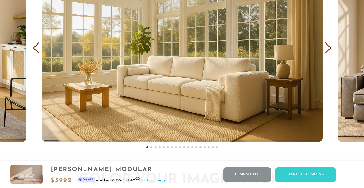
click at [330, 50] on div "Next slide" at bounding box center [328, 47] width 7 height 11
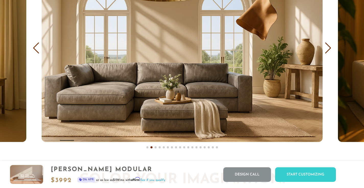
click at [330, 50] on div "Next slide" at bounding box center [328, 47] width 7 height 11
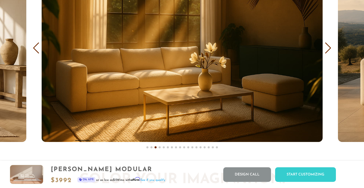
click at [330, 50] on div "Next slide" at bounding box center [328, 47] width 7 height 11
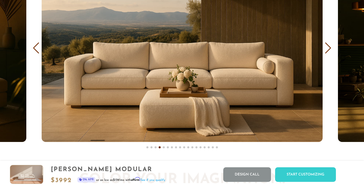
click at [330, 50] on div "Next slide" at bounding box center [328, 47] width 7 height 11
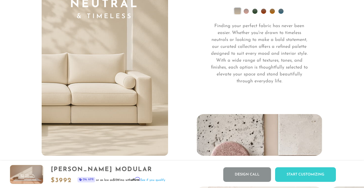
scroll to position [3587, 0]
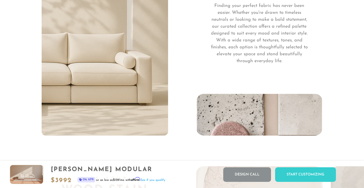
click at [230, 56] on p "Finding your perfect fabric has never been easier. Whether you're drawn to time…" at bounding box center [259, 34] width 101 height 62
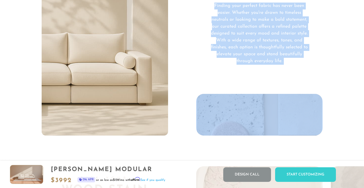
click at [230, 56] on p "Finding your perfect fabric has never been easier. Whether you're drawn to time…" at bounding box center [259, 34] width 101 height 62
click at [243, 54] on p "Finding your perfect fabric has never been easier. Whether you're drawn to time…" at bounding box center [259, 34] width 101 height 62
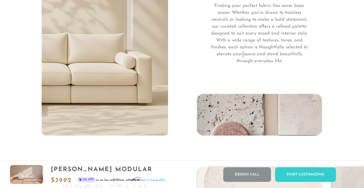
click at [243, 54] on p "Finding your perfect fabric has never been easier. Whether you're drawn to time…" at bounding box center [259, 34] width 101 height 62
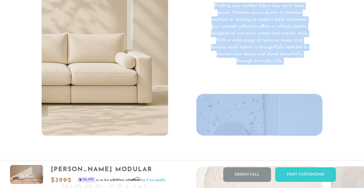
click at [243, 54] on p "Finding your perfect fabric has never been easier. Whether you're drawn to time…" at bounding box center [259, 34] width 101 height 62
click at [241, 54] on p "Finding your perfect fabric has never been easier. Whether you're drawn to time…" at bounding box center [259, 34] width 101 height 62
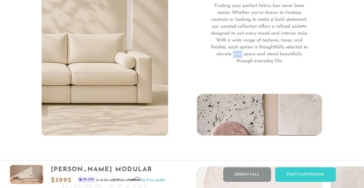
click at [241, 54] on p "Finding your perfect fabric has never been easier. Whether you're drawn to time…" at bounding box center [259, 34] width 101 height 62
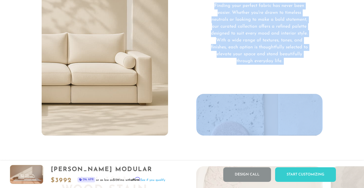
click at [241, 54] on p "Finding your perfect fabric has never been easier. Whether you're drawn to time…" at bounding box center [259, 34] width 101 height 62
click at [247, 53] on p "Finding your perfect fabric has never been easier. Whether you're drawn to time…" at bounding box center [259, 34] width 101 height 62
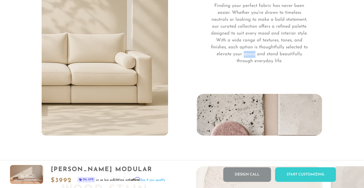
click at [247, 53] on p "Finding your perfect fabric has never been easier. Whether you're drawn to time…" at bounding box center [259, 34] width 101 height 62
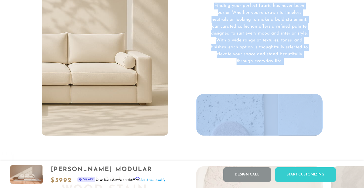
click at [247, 53] on p "Finding your perfect fabric has never been easier. Whether you're drawn to time…" at bounding box center [259, 34] width 101 height 62
click at [241, 54] on p "Finding your perfect fabric has never been easier. Whether you're drawn to time…" at bounding box center [259, 34] width 101 height 62
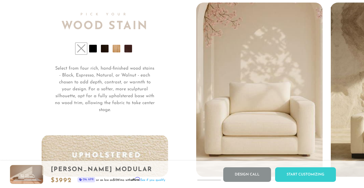
scroll to position [3749, 0]
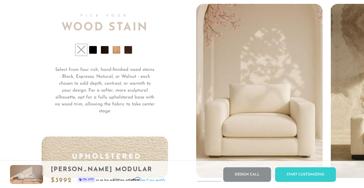
click at [113, 76] on p "Select from four rich, hand-finished wood stains - Black, Espresso, Natural, or…" at bounding box center [104, 90] width 101 height 48
click at [113, 75] on p "Select from four rich, hand-finished wood stains - Black, Espresso, Natural, or…" at bounding box center [104, 90] width 101 height 48
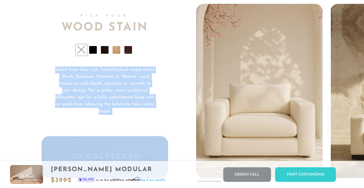
click at [113, 75] on p "Select from four rich, hand-finished wood stains - Black, Espresso, Natural, or…" at bounding box center [104, 90] width 101 height 48
click at [121, 72] on p "Select from four rich, hand-finished wood stains - Black, Espresso, Natural, or…" at bounding box center [104, 90] width 101 height 48
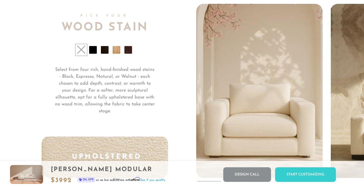
click at [117, 50] on li at bounding box center [117, 50] width 8 height 8
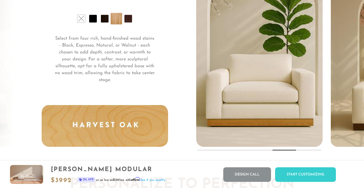
scroll to position [3780, 0]
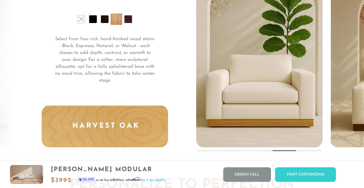
click at [104, 26] on div "Pick Your Wood Stain Select from four rich, hand-finished wood stains - Black, …" at bounding box center [119, 60] width 155 height 174
click at [104, 23] on li at bounding box center [105, 19] width 8 height 8
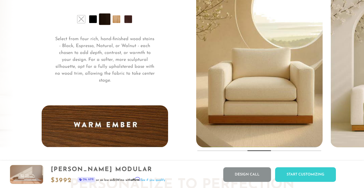
click at [100, 48] on p "Select from four rich, hand-finished wood stains - Black, Espresso, Natural, or…" at bounding box center [104, 60] width 101 height 48
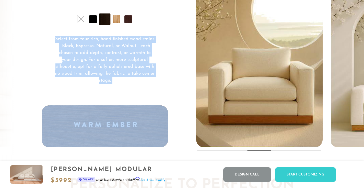
click at [100, 48] on p "Select from four rich, hand-finished wood stains - Black, Espresso, Natural, or…" at bounding box center [104, 60] width 101 height 48
click at [114, 47] on p "Select from four rich, hand-finished wood stains - Black, Espresso, Natural, or…" at bounding box center [104, 60] width 101 height 48
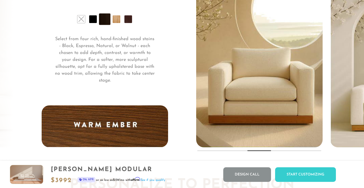
click at [126, 22] on li at bounding box center [128, 19] width 8 height 8
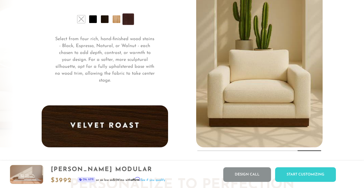
click at [95, 22] on li at bounding box center [93, 19] width 8 height 8
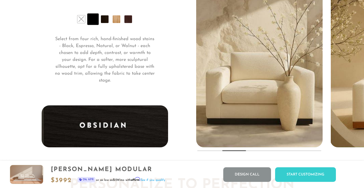
click at [103, 22] on li at bounding box center [105, 19] width 8 height 8
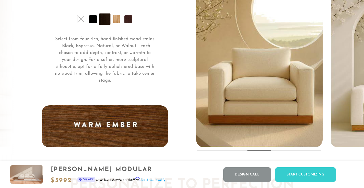
click at [111, 58] on p "Select from four rich, hand-finished wood stains - Black, Espresso, Natural, or…" at bounding box center [104, 60] width 101 height 48
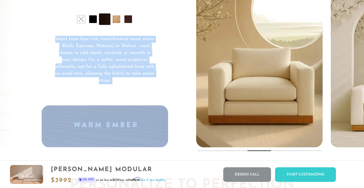
click at [111, 58] on p "Select from four rich, hand-finished wood stains - Black, Espresso, Natural, or…" at bounding box center [104, 60] width 101 height 48
click at [117, 59] on p "Select from four rich, hand-finished wood stains - Black, Espresso, Natural, or…" at bounding box center [104, 60] width 101 height 48
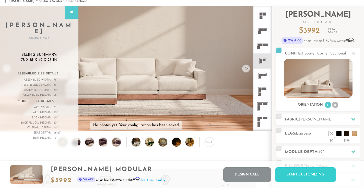
scroll to position [0, 0]
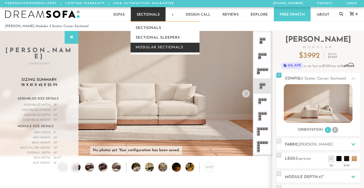
click at [152, 45] on link "Modular Sectionals" at bounding box center [165, 48] width 69 height 10
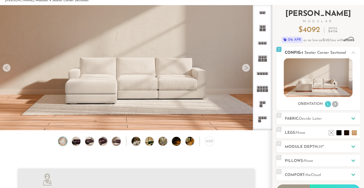
scroll to position [27, 0]
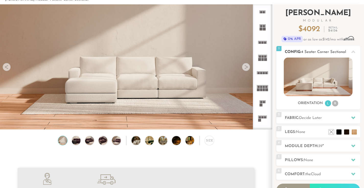
click at [335, 104] on li "R" at bounding box center [335, 103] width 6 height 6
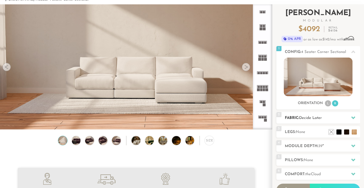
click at [330, 119] on h2 "Fabric: Decide Later" at bounding box center [322, 118] width 75 height 6
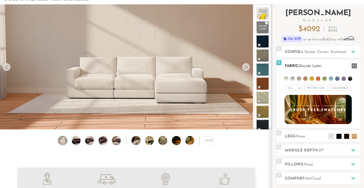
click at [297, 88] on div "All >" at bounding box center [294, 88] width 18 height 6
click at [293, 99] on li "Tier" at bounding box center [294, 101] width 18 height 7
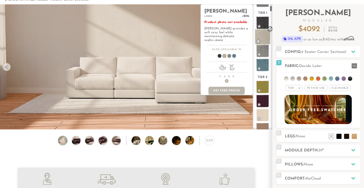
click at [263, 35] on span at bounding box center [263, 37] width 16 height 16
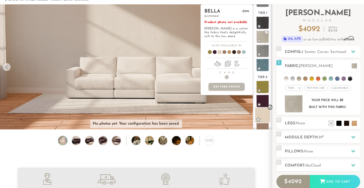
click at [265, 111] on span at bounding box center [263, 115] width 16 height 16
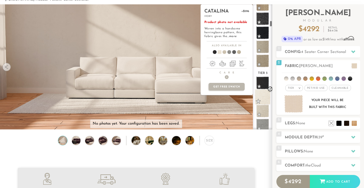
scroll to position [404, 0]
click at [263, 97] on span at bounding box center [263, 97] width 16 height 16
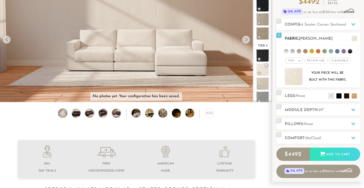
scroll to position [56, 0]
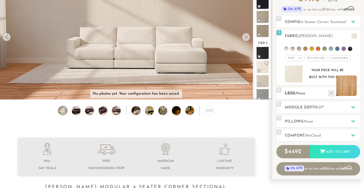
click at [352, 93] on li at bounding box center [346, 85] width 20 height 20
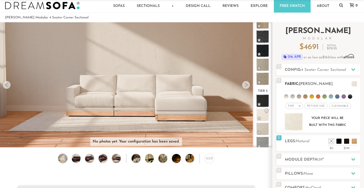
scroll to position [0, 0]
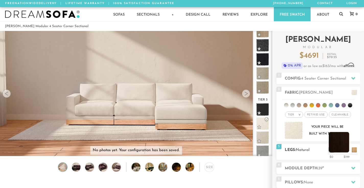
click at [344, 148] on li at bounding box center [339, 142] width 20 height 20
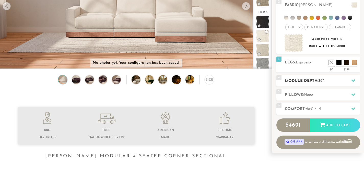
scroll to position [88, 0]
click at [324, 79] on h2 "Module Depth: 39 "" at bounding box center [322, 81] width 75 height 6
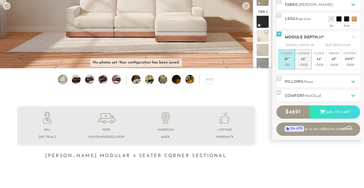
click at [307, 58] on p "Lounge 42 "" at bounding box center [303, 57] width 12 height 11
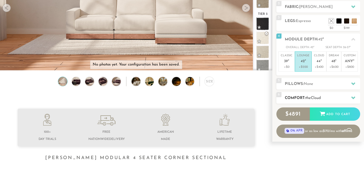
scroll to position [88, 0]
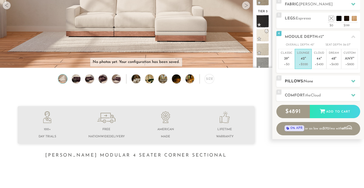
click at [319, 80] on h2 "Pillows: None" at bounding box center [322, 81] width 75 height 6
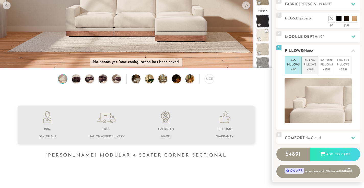
click at [310, 66] on p "Throw Pillows" at bounding box center [310, 63] width 13 height 8
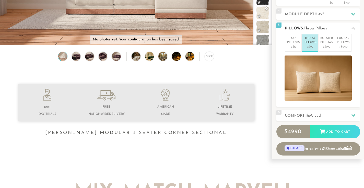
scroll to position [112, 0]
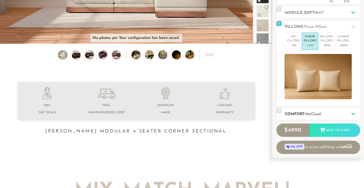
click at [324, 110] on div "6 Comfort: the Cloud soft" at bounding box center [318, 113] width 84 height 11
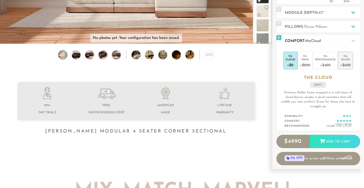
click at [342, 61] on div "+$600" at bounding box center [345, 64] width 10 height 7
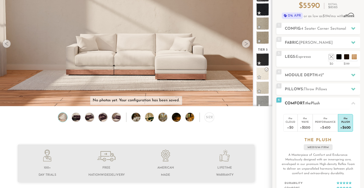
scroll to position [0, 0]
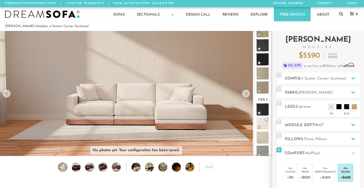
click at [312, 56] on span "5590" at bounding box center [311, 56] width 17 height 8
click at [321, 54] on div "$ 5590 Retail $ 8383" at bounding box center [318, 56] width 84 height 8
click at [336, 55] on p "Retail $ 8383" at bounding box center [332, 56] width 9 height 6
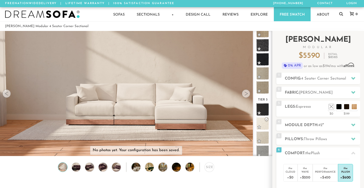
click at [336, 55] on p "Retail $ 8383" at bounding box center [332, 56] width 9 height 6
click at [334, 56] on span "8383" at bounding box center [333, 57] width 7 height 3
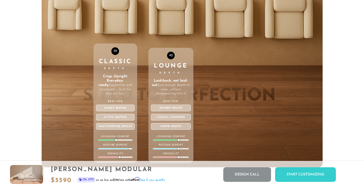
scroll to position [1732, 0]
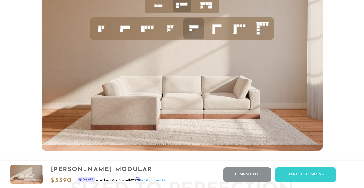
click at [217, 27] on rect at bounding box center [216, 25] width 3 height 3
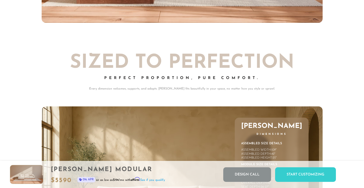
scroll to position [2123, 0]
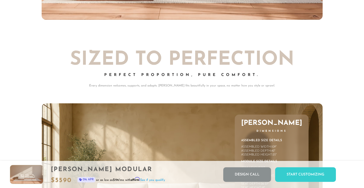
click at [183, 65] on h2 "Sized to Perfection" at bounding box center [182, 59] width 281 height 19
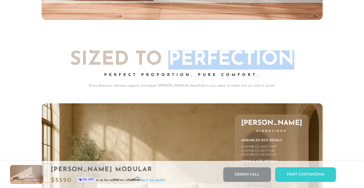
click at [183, 65] on h2 "Sized to Perfection" at bounding box center [182, 59] width 281 height 19
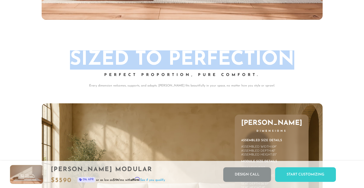
click at [183, 65] on h2 "Sized to Perfection" at bounding box center [182, 59] width 281 height 19
click at [191, 65] on h2 "Sized to Perfection" at bounding box center [182, 59] width 281 height 19
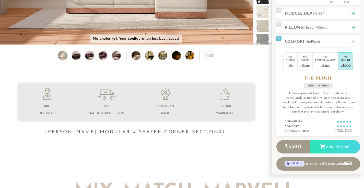
scroll to position [0, 0]
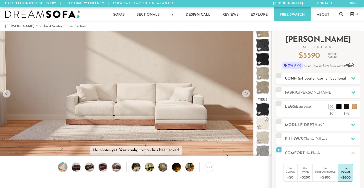
click at [319, 77] on span "4 Seater Corner Sectional" at bounding box center [323, 79] width 45 height 4
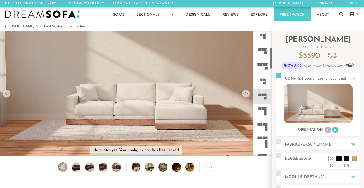
scroll to position [94, 0]
click at [265, 79] on icon at bounding box center [262, 81] width 15 height 15
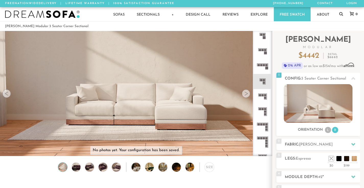
click at [262, 82] on icon at bounding box center [262, 81] width 15 height 15
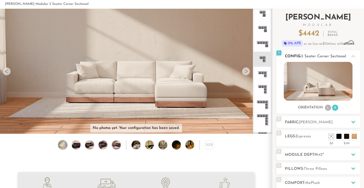
scroll to position [27, 0]
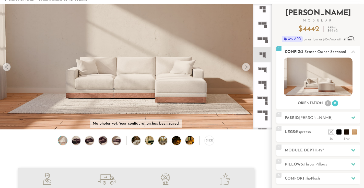
click at [330, 103] on li "L" at bounding box center [328, 103] width 6 height 6
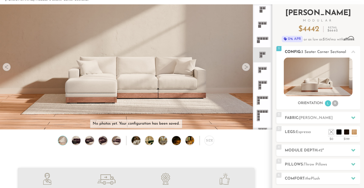
click at [335, 103] on li "R" at bounding box center [335, 103] width 6 height 6
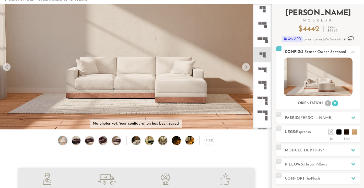
click at [327, 103] on li "L" at bounding box center [328, 103] width 6 height 6
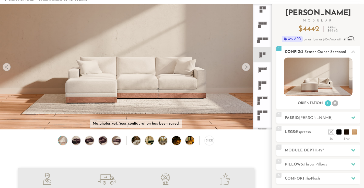
click at [313, 85] on img at bounding box center [318, 76] width 69 height 39
click at [325, 85] on img at bounding box center [318, 76] width 69 height 39
click at [261, 83] on rect at bounding box center [260, 82] width 2 height 2
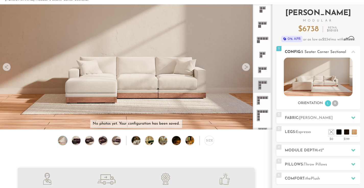
click at [316, 75] on img at bounding box center [318, 76] width 69 height 39
click at [265, 58] on icon at bounding box center [262, 54] width 15 height 15
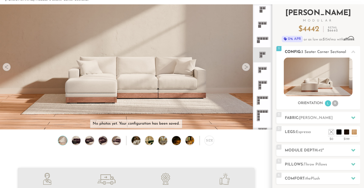
click at [336, 101] on li "R" at bounding box center [335, 103] width 6 height 6
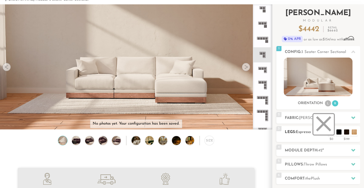
click at [330, 133] on li at bounding box center [323, 124] width 20 height 20
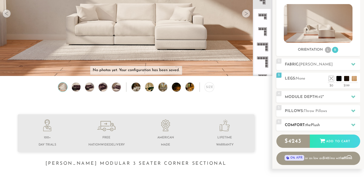
scroll to position [78, 0]
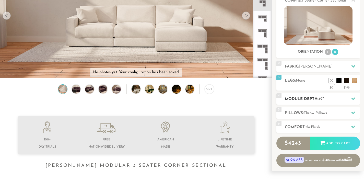
click at [304, 100] on h2 "Module Depth: 42 "" at bounding box center [322, 99] width 75 height 6
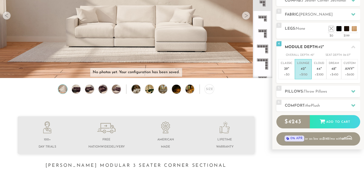
click at [299, 71] on p "Lounge 42 "" at bounding box center [303, 66] width 12 height 11
click at [308, 91] on span "Throw Pillows" at bounding box center [315, 92] width 23 height 4
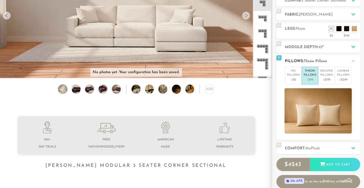
click at [309, 62] on span "Throw Pillows" at bounding box center [315, 61] width 23 height 4
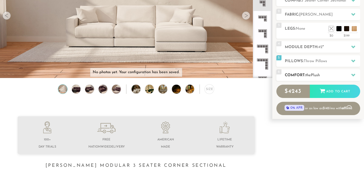
click at [304, 72] on div "6 Comfort: the Plush medium firm" at bounding box center [318, 74] width 84 height 11
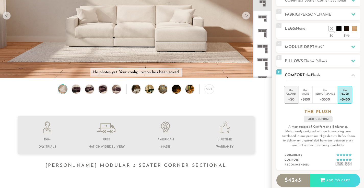
click at [290, 95] on div "Cloud" at bounding box center [291, 94] width 10 height 4
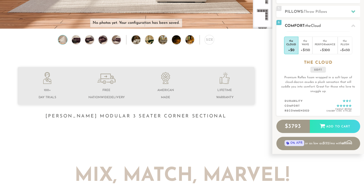
scroll to position [127, 0]
click at [299, 83] on p "Premium Reflex foam wrapped in a soft layer of cloud-dacron exudes a plush sens…" at bounding box center [317, 84] width 75 height 18
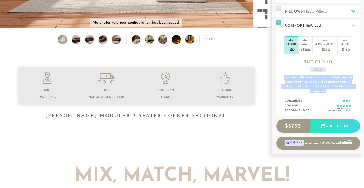
click at [299, 83] on p "Premium Reflex foam wrapped in a soft layer of cloud-dacron exudes a plush sens…" at bounding box center [317, 84] width 75 height 18
click at [301, 82] on p "Premium Reflex foam wrapped in a soft layer of cloud-dacron exudes a plush sens…" at bounding box center [317, 84] width 75 height 18
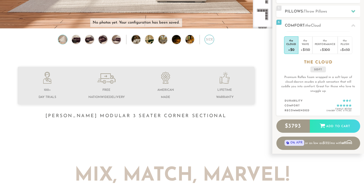
click at [209, 43] on div "Size" at bounding box center [209, 39] width 9 height 9
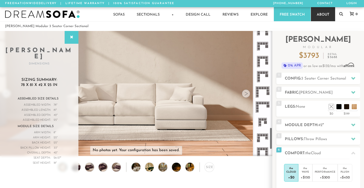
scroll to position [554, 0]
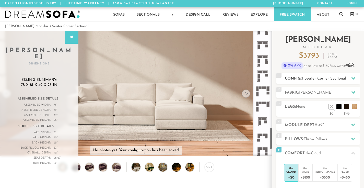
click at [310, 80] on span "3 Seater Corner Sectional" at bounding box center [323, 79] width 45 height 4
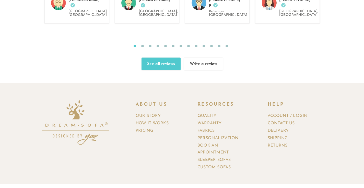
scroll to position [5455, 0]
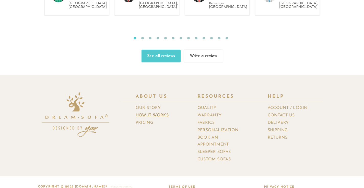
click at [146, 112] on link "How It Works" at bounding box center [154, 115] width 37 height 7
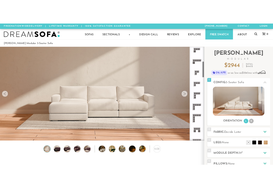
scroll to position [111, 0]
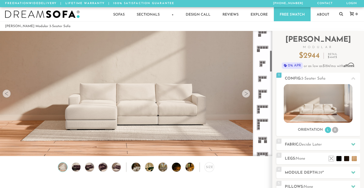
click at [262, 61] on rect at bounding box center [261, 62] width 2 height 2
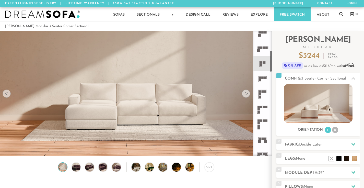
click at [263, 93] on icon at bounding box center [262, 93] width 15 height 15
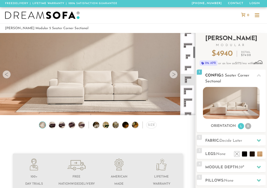
scroll to position [4, 4]
